Goal: Task Accomplishment & Management: Complete application form

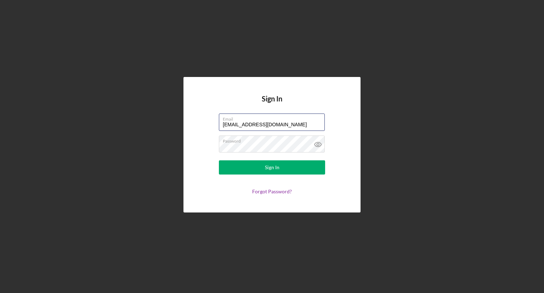
drag, startPoint x: 258, startPoint y: 125, endPoint x: 153, endPoint y: 118, distance: 104.4
click at [153, 118] on div "Sign In Email [EMAIL_ADDRESS][DOMAIN_NAME] Password Sign In Forgot Password?" at bounding box center [272, 144] width 537 height 289
type input "[EMAIL_ADDRESS][DOMAIN_NAME]"
click at [276, 157] on form "Email [EMAIL_ADDRESS][DOMAIN_NAME] Password Sign In Forgot Password?" at bounding box center [272, 153] width 142 height 81
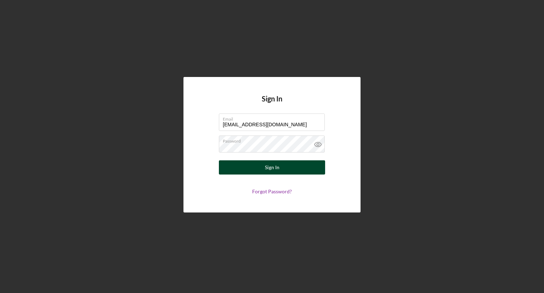
click at [270, 173] on div "Sign In" at bounding box center [272, 167] width 15 height 14
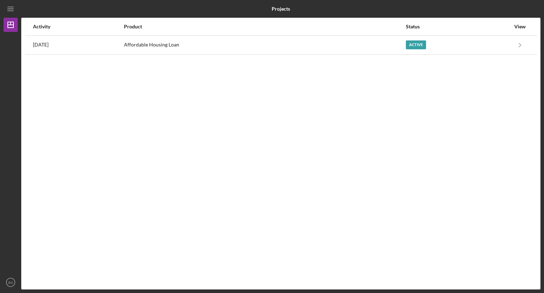
click at [289, 182] on div "Activity Product Status View [DATE] Affordable Housing Loan Active Icon/Navigat…" at bounding box center [280, 153] width 519 height 271
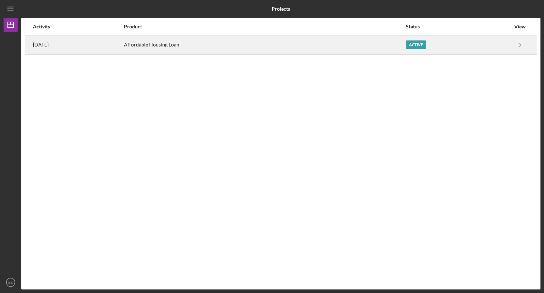
click at [58, 36] on div "[DATE]" at bounding box center [78, 45] width 90 height 18
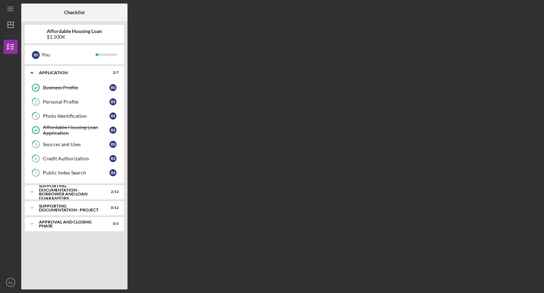
click at [60, 199] on div "Icon/Expander Application 2 / 7 Business Profile Business Profile B S 2 Persona…" at bounding box center [74, 176] width 99 height 220
click at [58, 195] on div "Supporting Documentation - Borrower and Loan Guarantors" at bounding box center [77, 192] width 76 height 12
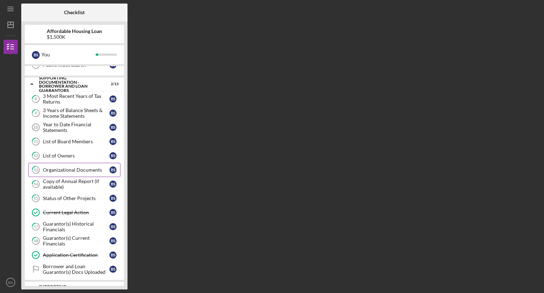
scroll to position [134, 0]
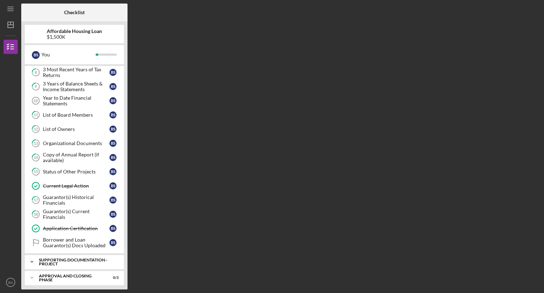
click at [58, 262] on div "Supporting Documentation - Project" at bounding box center [77, 262] width 76 height 8
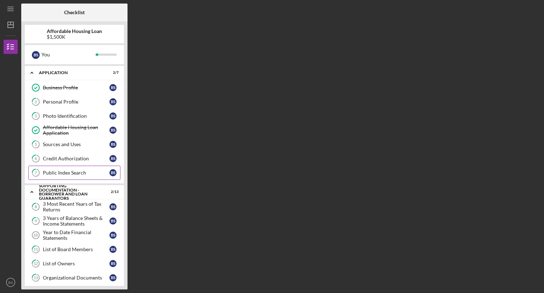
scroll to position [64, 0]
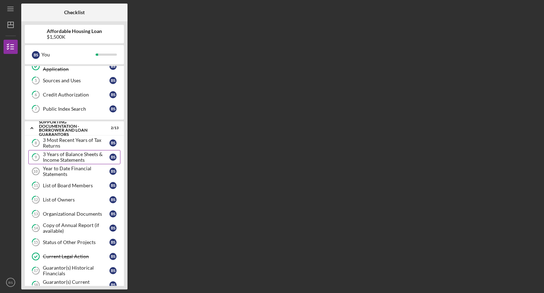
click at [62, 154] on div "3 Years of Balance Sheets & Income Statements" at bounding box center [76, 156] width 67 height 11
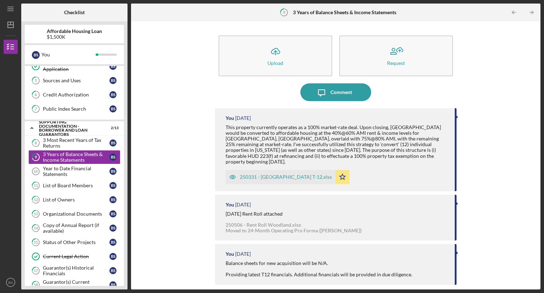
click at [303, 174] on div "250331 - [GEOGRAPHIC_DATA] T-12.xlsx" at bounding box center [286, 177] width 92 height 6
click at [22, 155] on div "Affordable Housing Loan $1,500K B S You Icon/Expander Application 2 / 7 Busines…" at bounding box center [74, 155] width 106 height 268
click at [285, 174] on div "250331 - [GEOGRAPHIC_DATA] T-12.xlsx" at bounding box center [286, 177] width 92 height 6
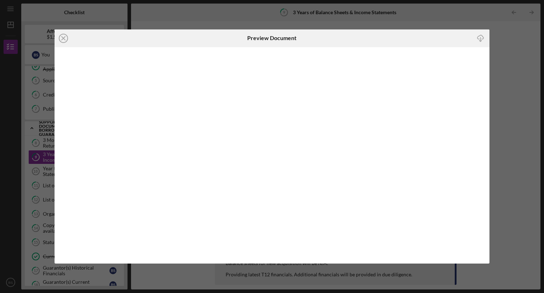
click at [481, 36] on icon "Icon/Download" at bounding box center [481, 38] width 16 height 16
